Goal: Task Accomplishment & Management: Use online tool/utility

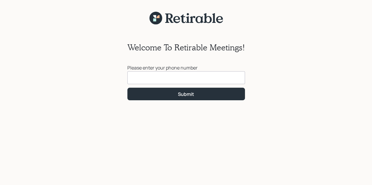
click at [183, 75] on input at bounding box center [186, 77] width 118 height 13
type input "[PHONE_NUMBER]"
click at [214, 95] on button "Submit" at bounding box center [186, 94] width 118 height 13
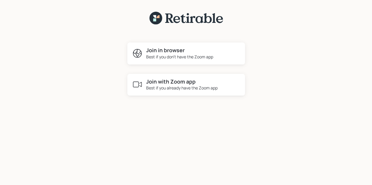
click at [184, 83] on h4 "Join with Zoom app" at bounding box center [181, 82] width 71 height 6
